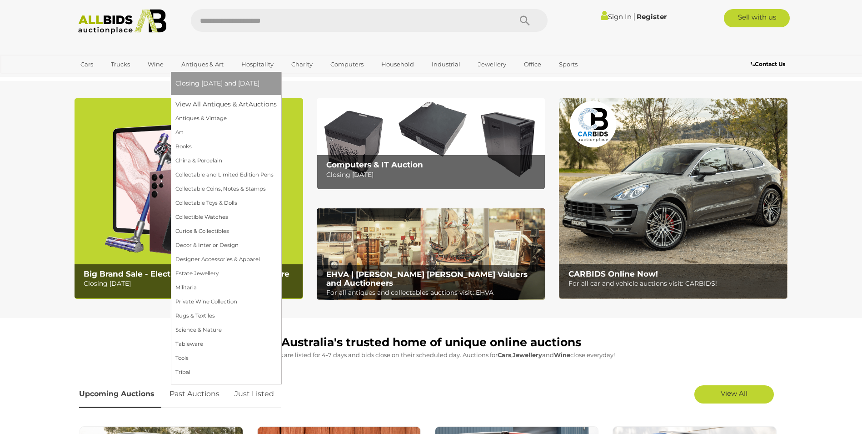
scroll to position [167, 0]
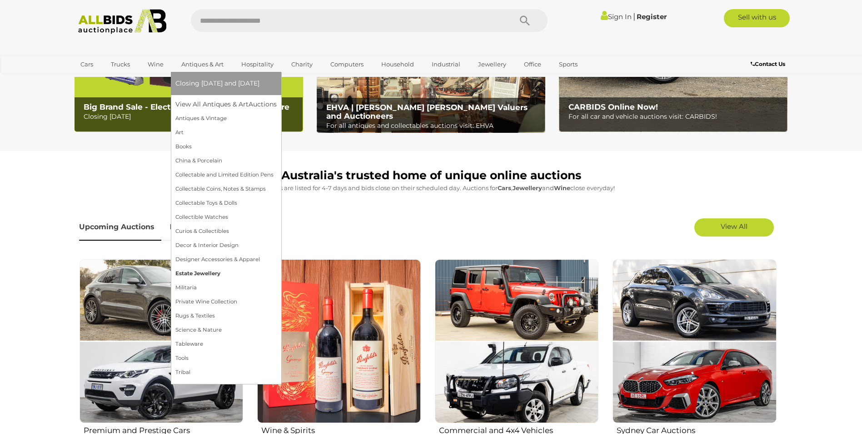
click at [204, 273] on link "Estate Jewellery" at bounding box center [225, 273] width 101 height 14
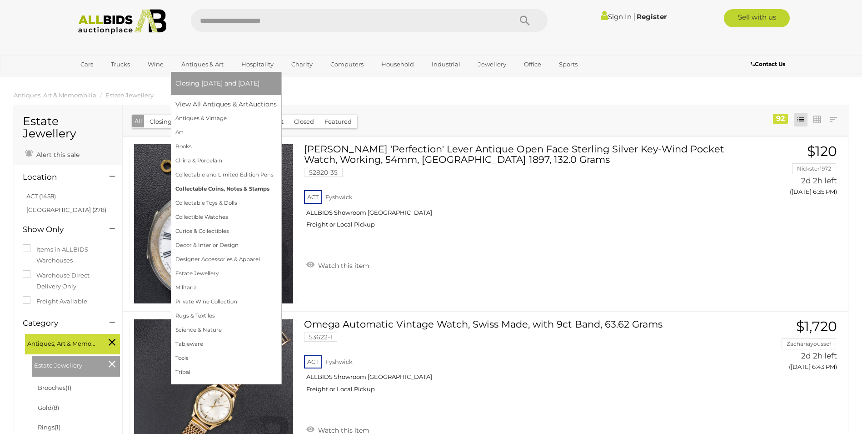
click at [197, 189] on link "Collectable Coins, Notes & Stamps" at bounding box center [225, 189] width 101 height 14
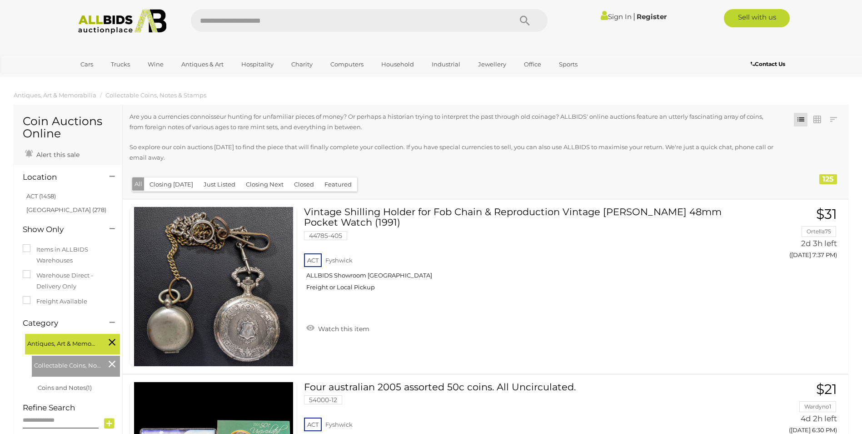
click at [288, 21] on input "text" at bounding box center [347, 20] width 312 height 23
type input "**********"
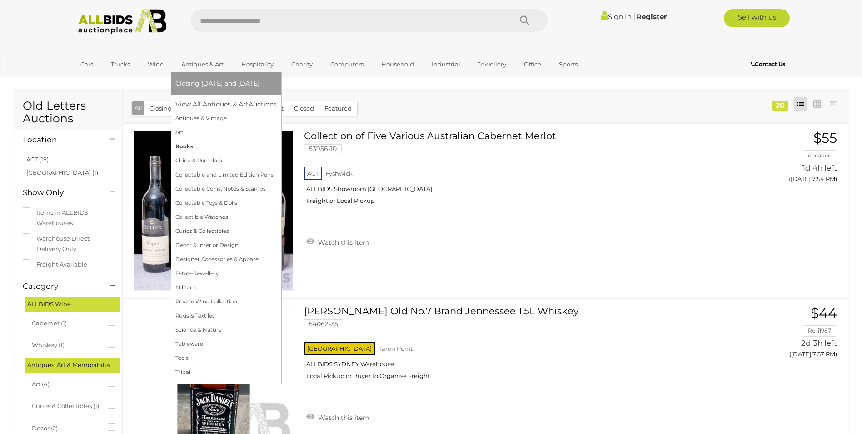
click at [181, 146] on link "Books" at bounding box center [225, 147] width 101 height 14
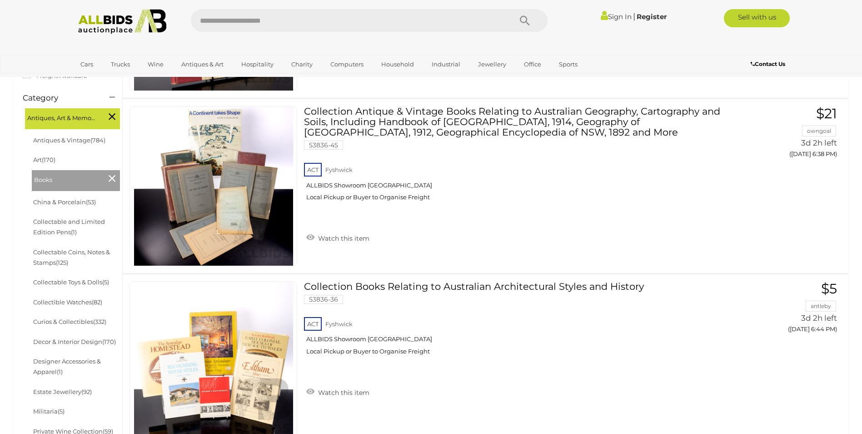
scroll to position [235, 0]
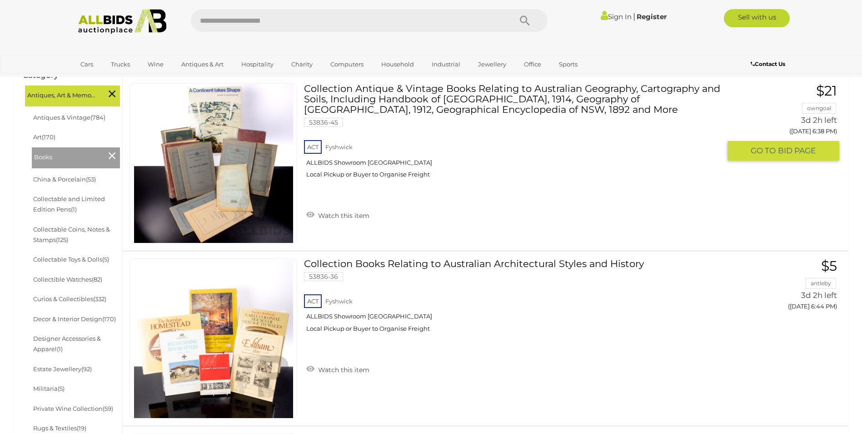
click at [217, 165] on img at bounding box center [213, 163] width 159 height 159
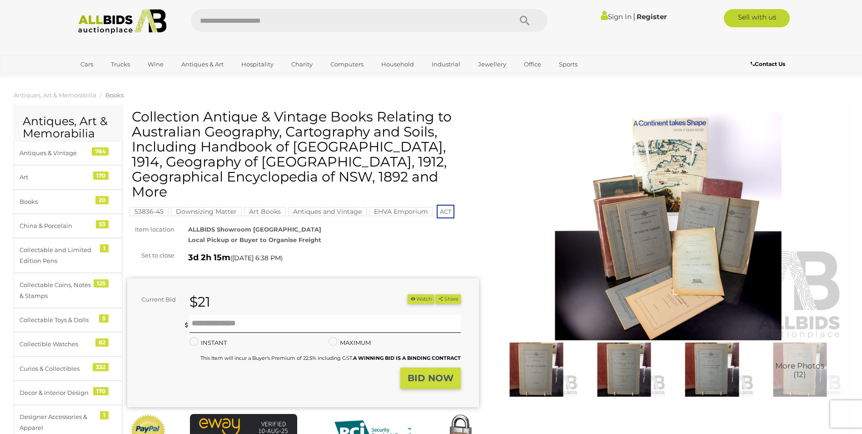
click at [543, 372] on img at bounding box center [536, 369] width 83 height 54
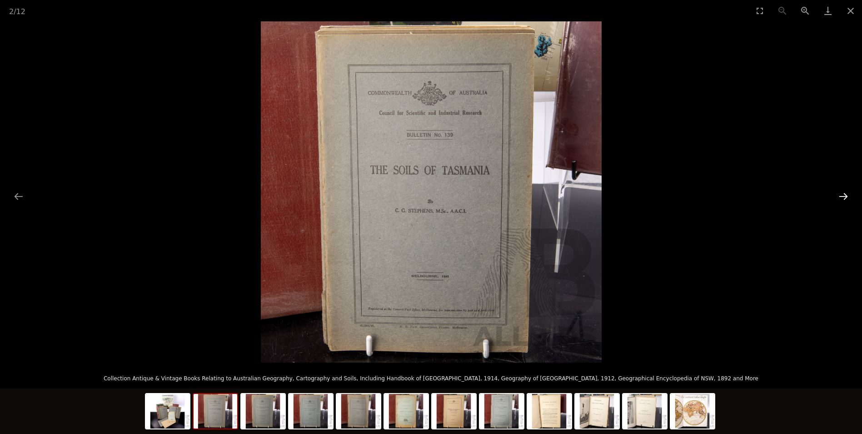
click at [846, 197] on button "Next slide" at bounding box center [843, 196] width 19 height 18
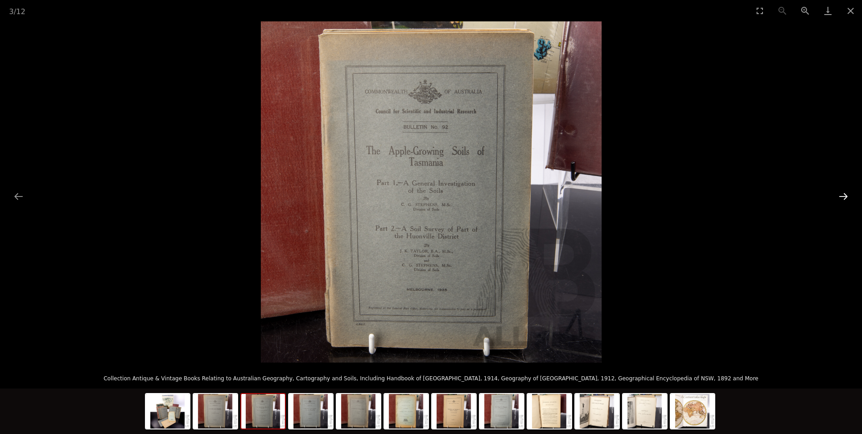
click at [846, 197] on button "Next slide" at bounding box center [843, 196] width 19 height 18
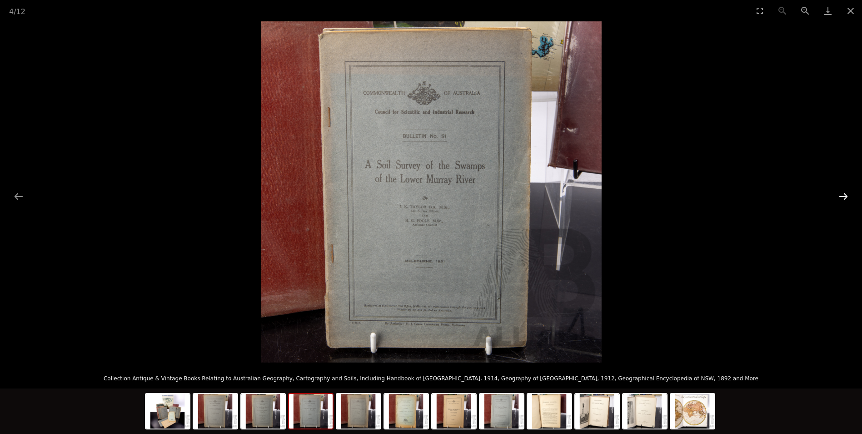
click at [846, 197] on button "Next slide" at bounding box center [843, 196] width 19 height 18
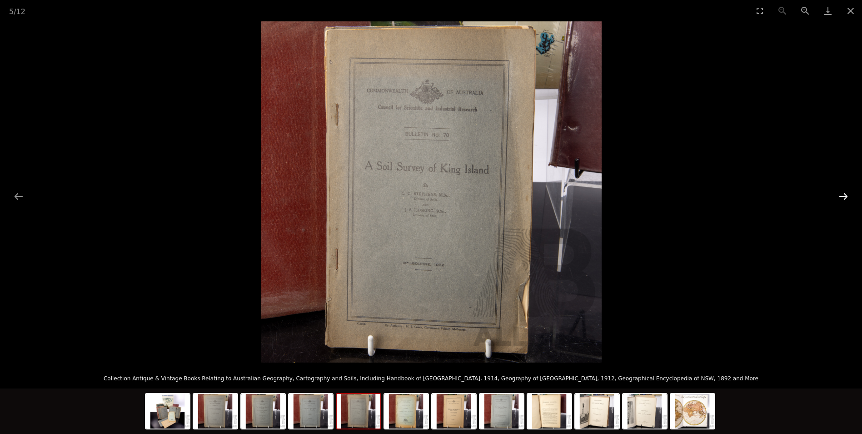
click at [846, 197] on button "Next slide" at bounding box center [843, 196] width 19 height 18
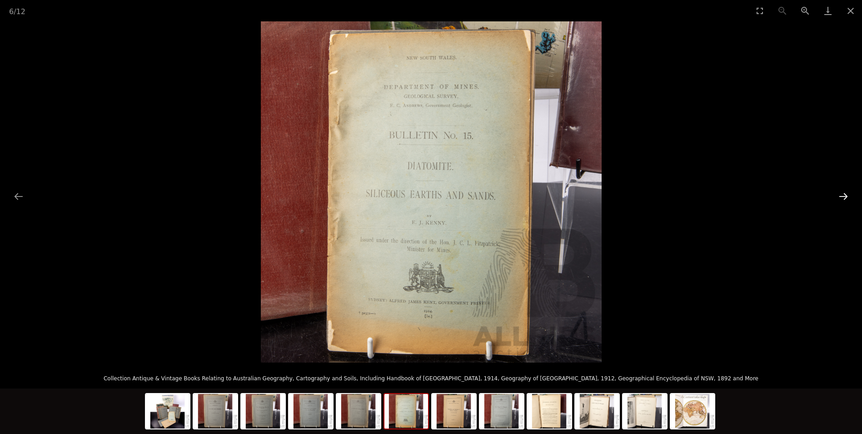
click at [846, 197] on button "Next slide" at bounding box center [843, 196] width 19 height 18
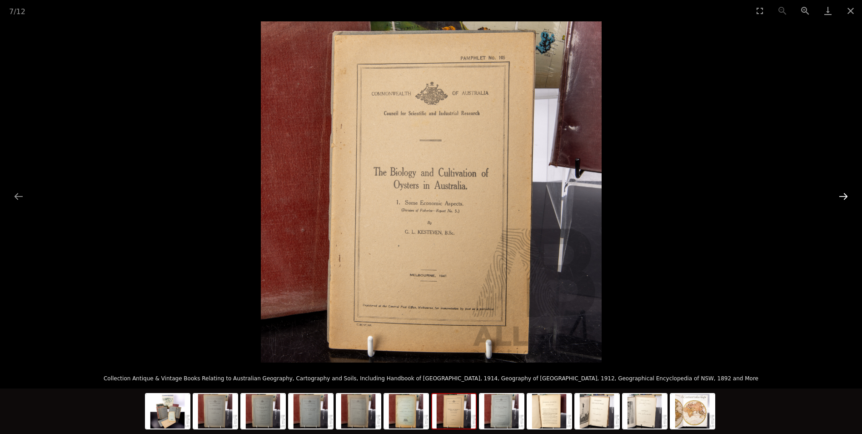
click at [846, 197] on button "Next slide" at bounding box center [843, 196] width 19 height 18
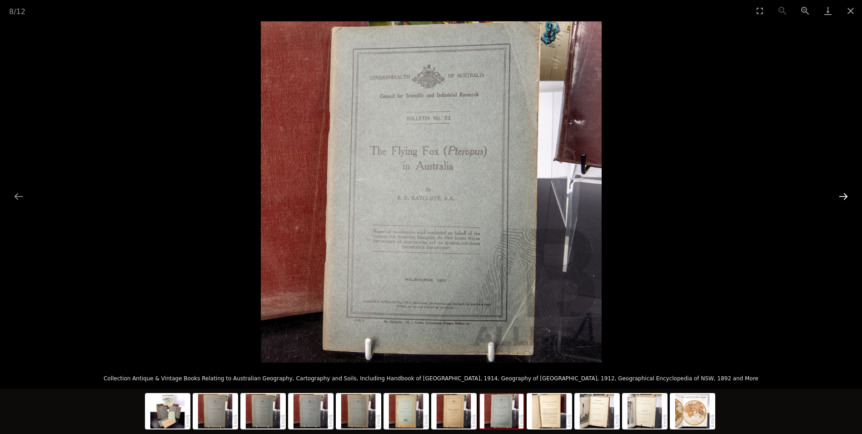
click at [846, 197] on button "Next slide" at bounding box center [843, 196] width 19 height 18
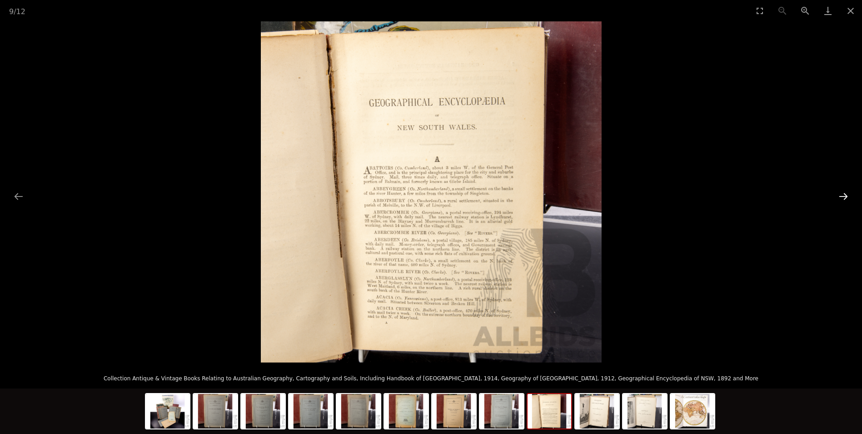
click at [846, 197] on button "Next slide" at bounding box center [843, 196] width 19 height 18
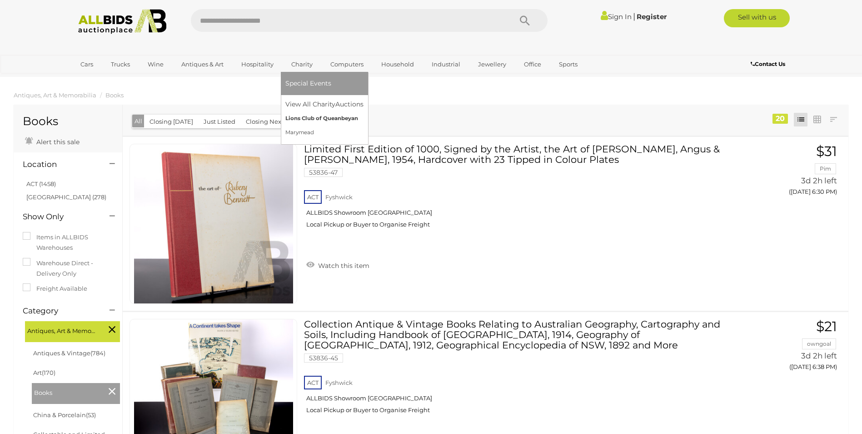
click at [306, 116] on link "Lions Club of Queanbeyan" at bounding box center [324, 118] width 78 height 14
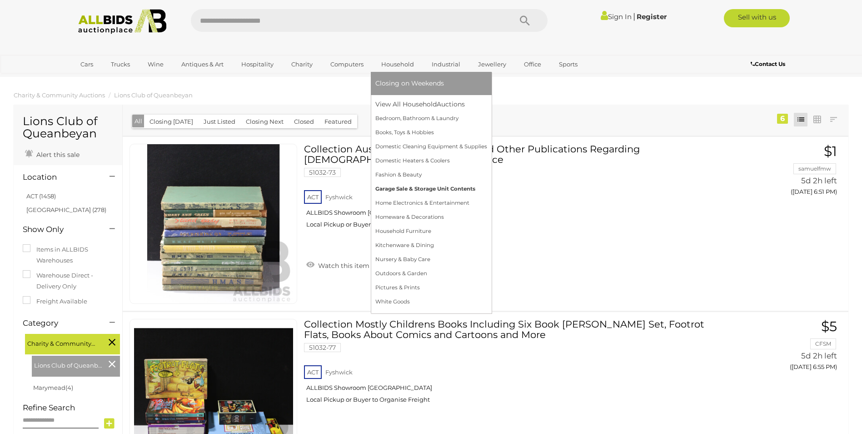
click at [394, 188] on link "Garage Sale & Storage Unit Contents" at bounding box center [431, 189] width 112 height 14
